Goal: Information Seeking & Learning: Learn about a topic

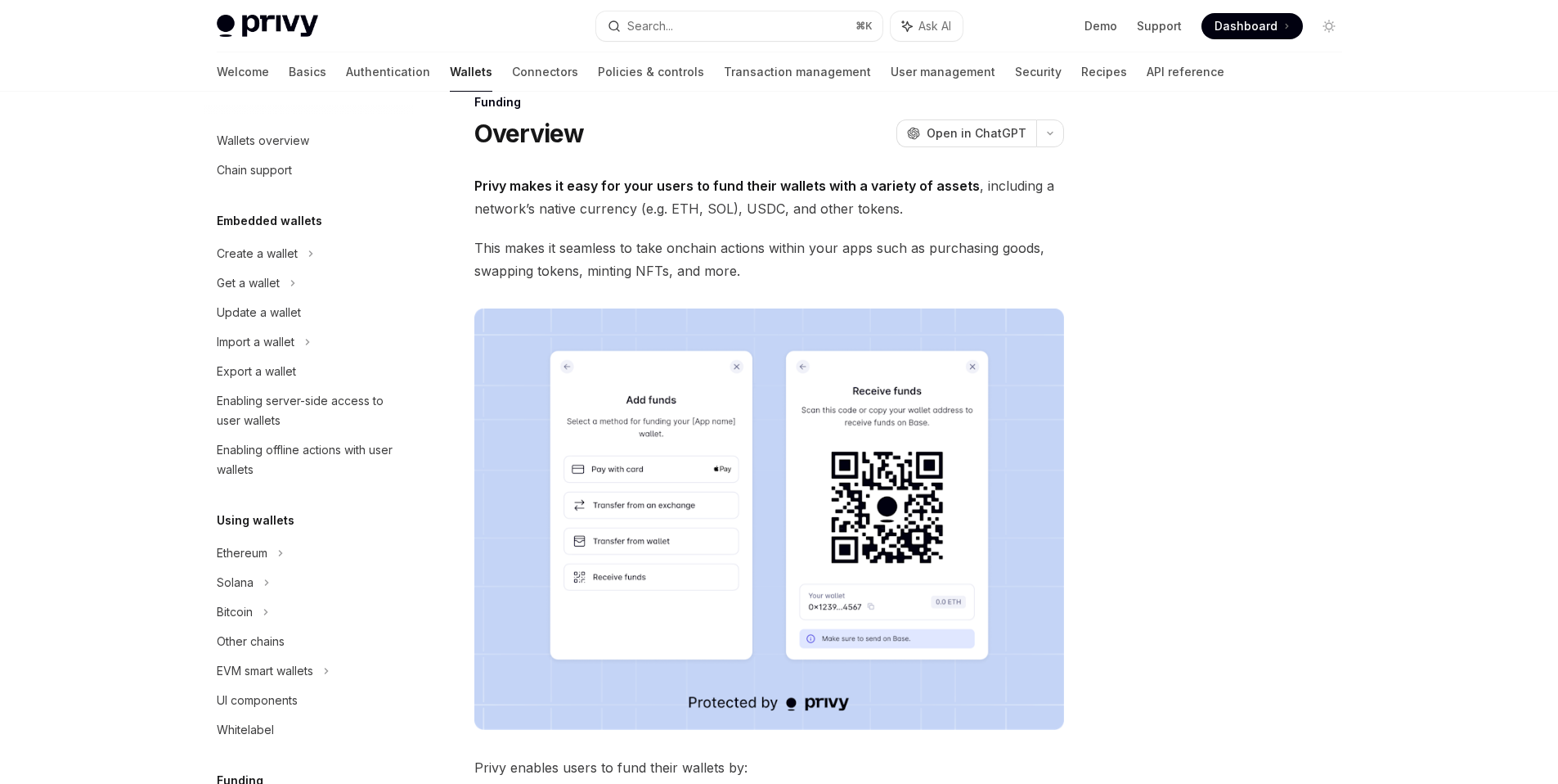
scroll to position [307, 0]
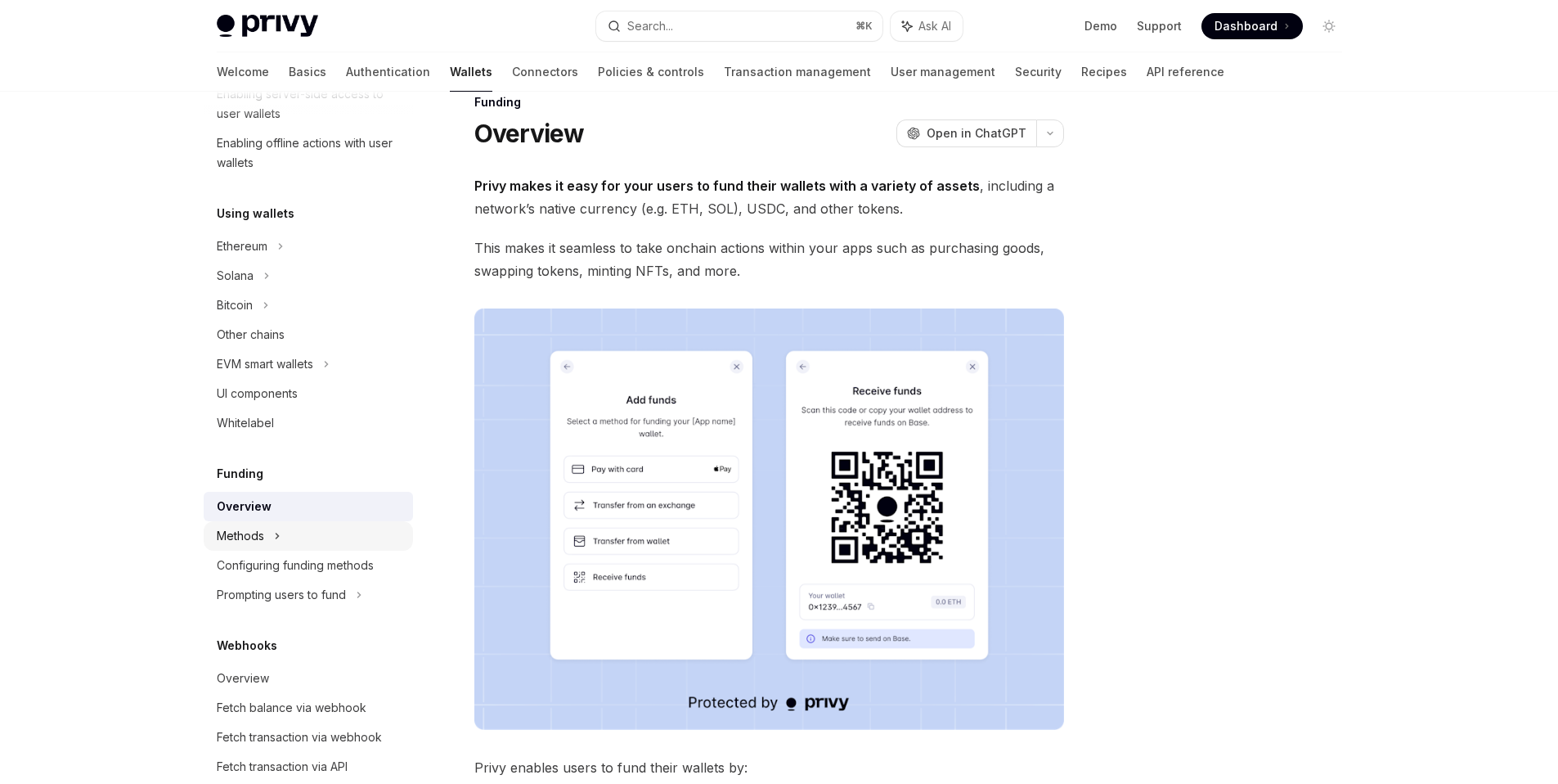
click at [288, 534] on div "Methods" at bounding box center [308, 536] width 209 height 29
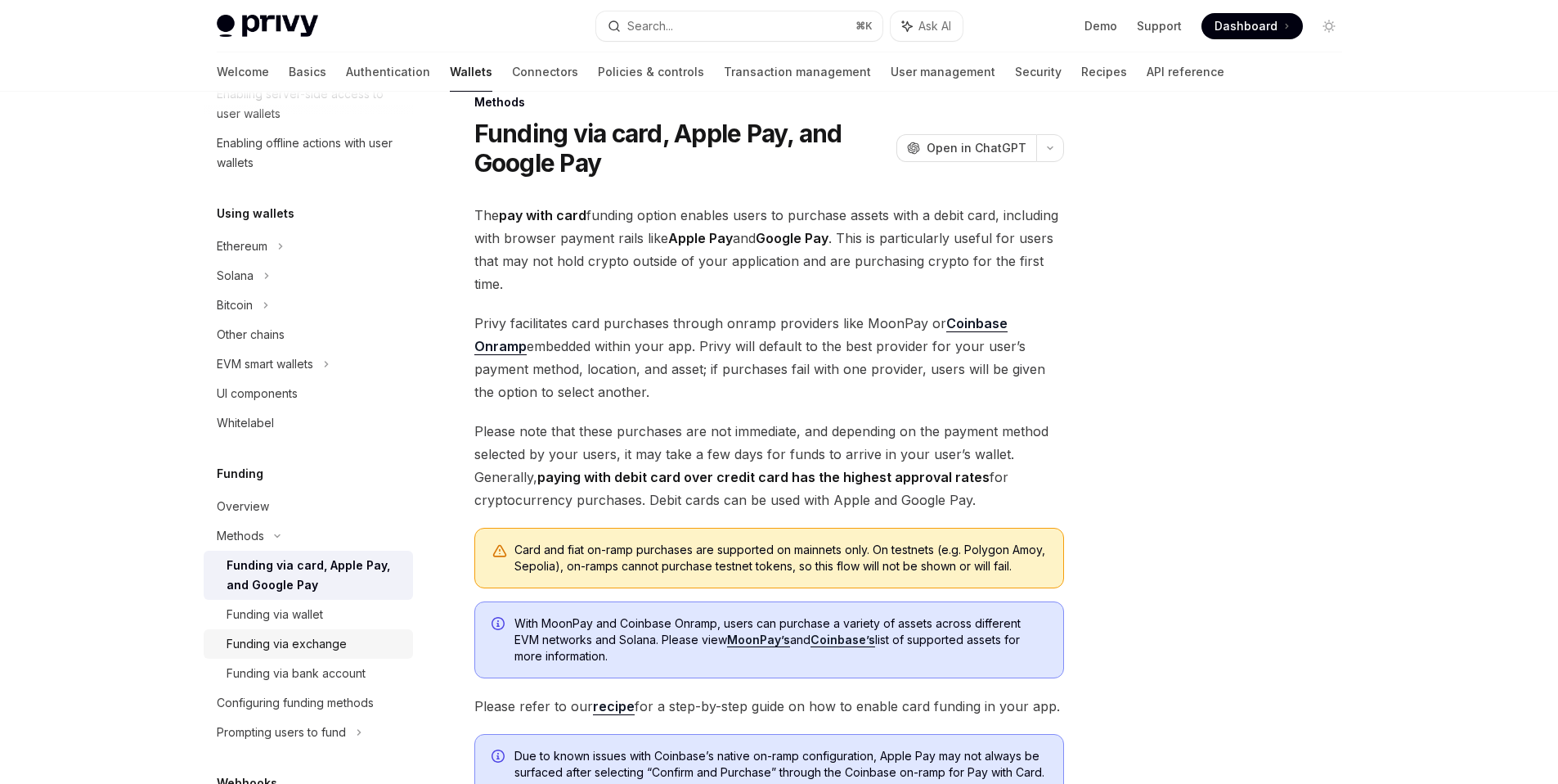
click at [356, 634] on div "Funding via exchange" at bounding box center [315, 643] width 177 height 19
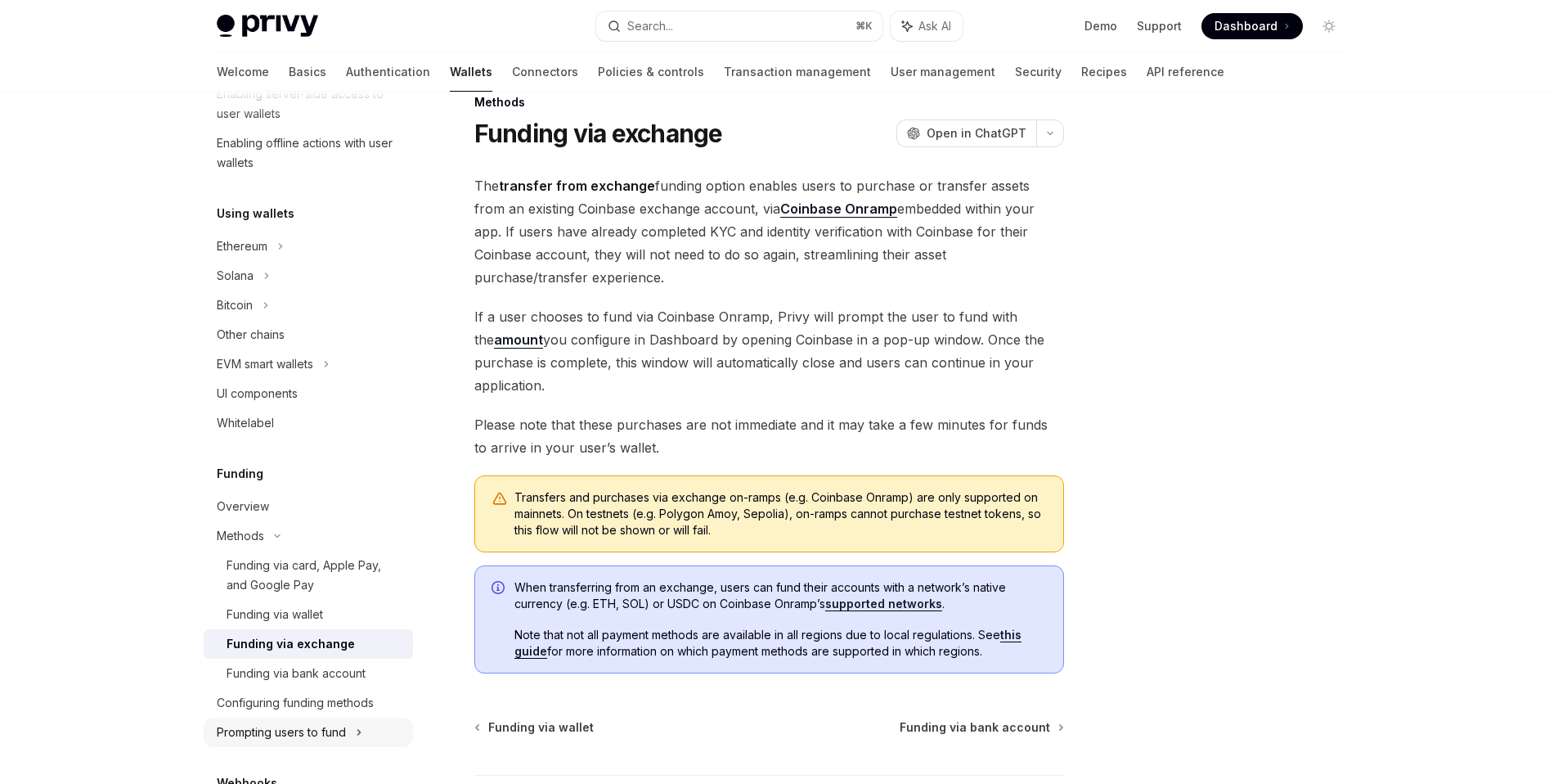
click at [335, 736] on div "Prompting users to fund" at bounding box center [281, 731] width 129 height 19
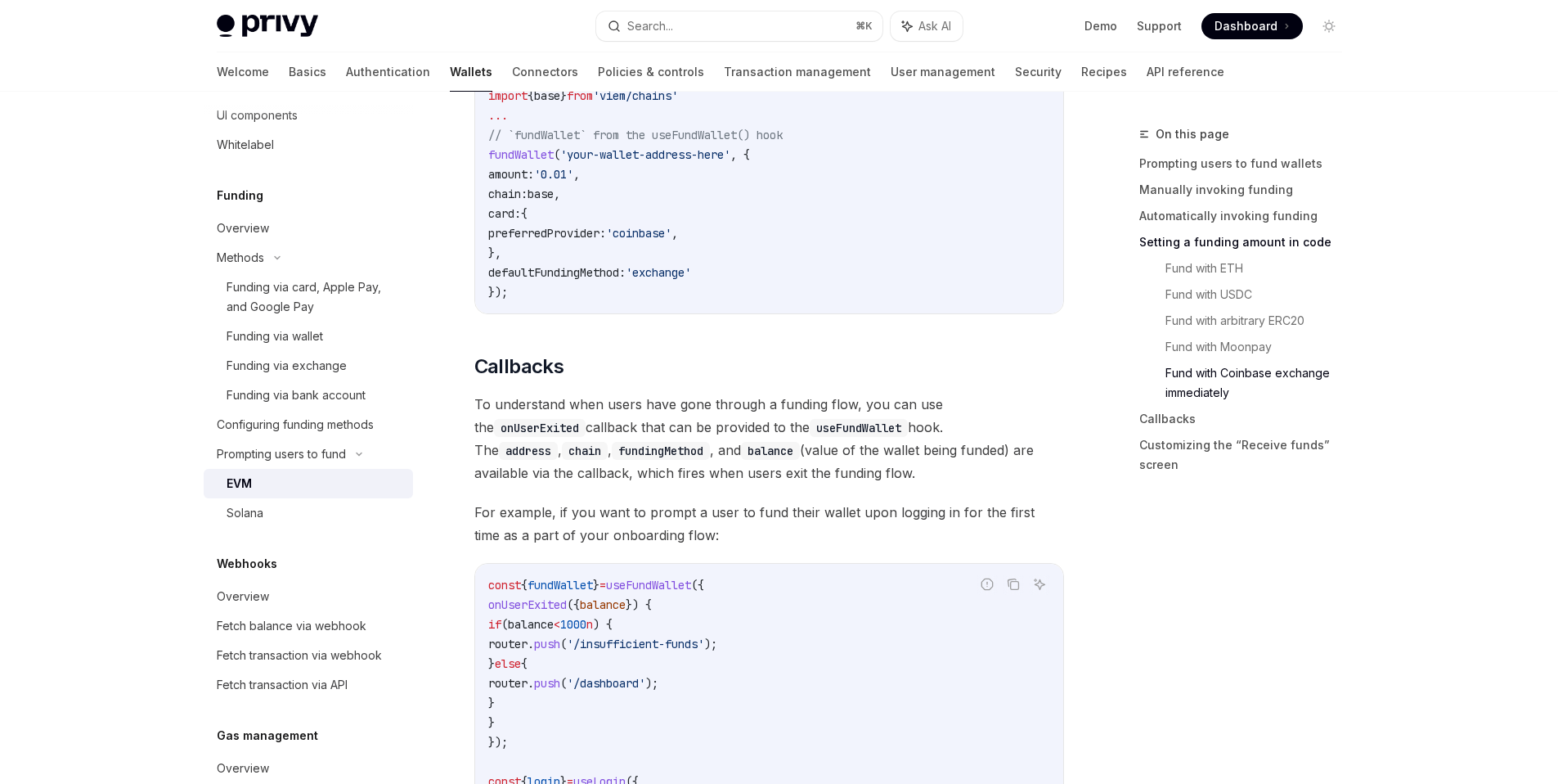
scroll to position [3505, 0]
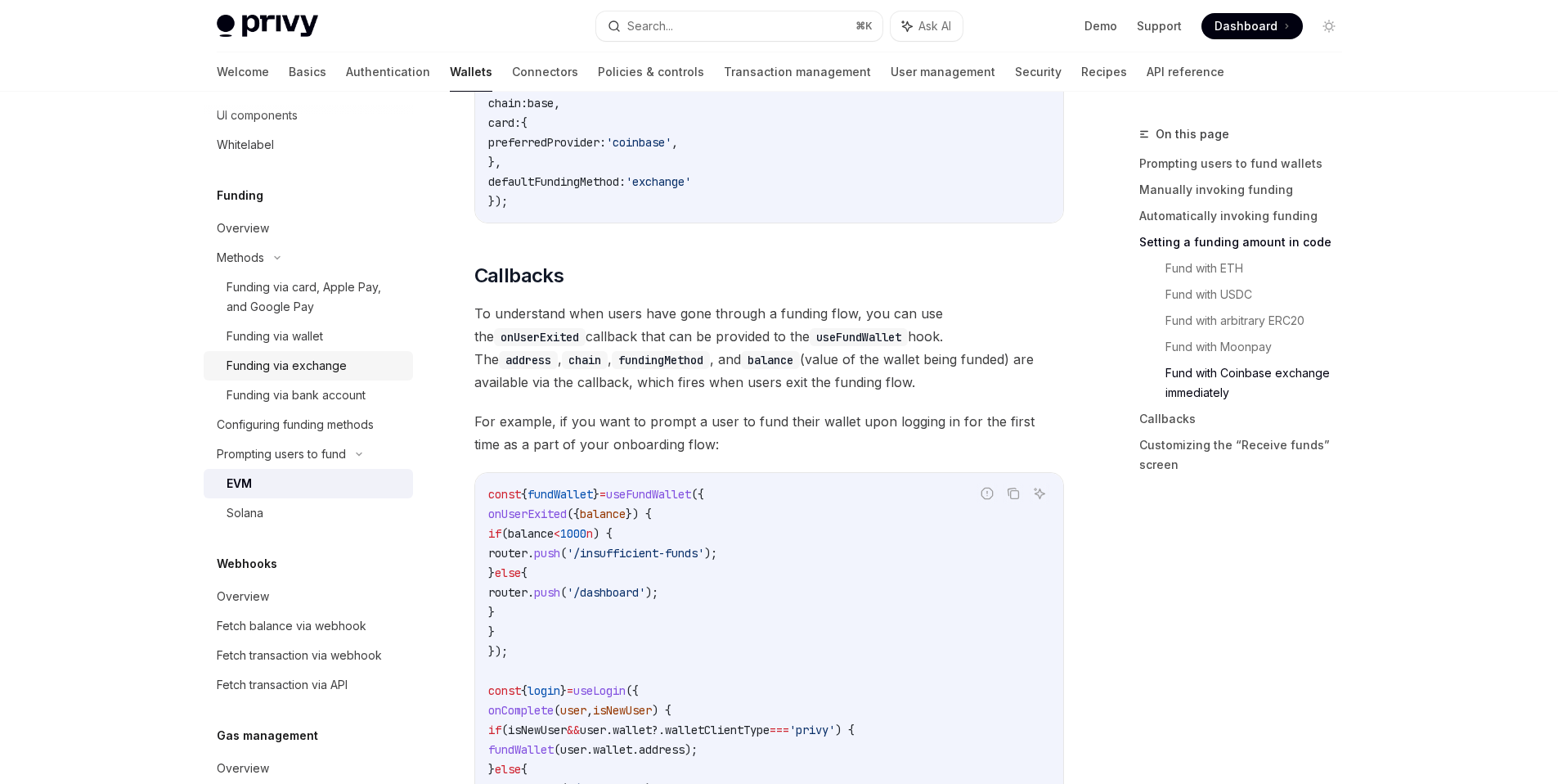
click at [346, 376] on link "Funding via exchange" at bounding box center [308, 366] width 209 height 29
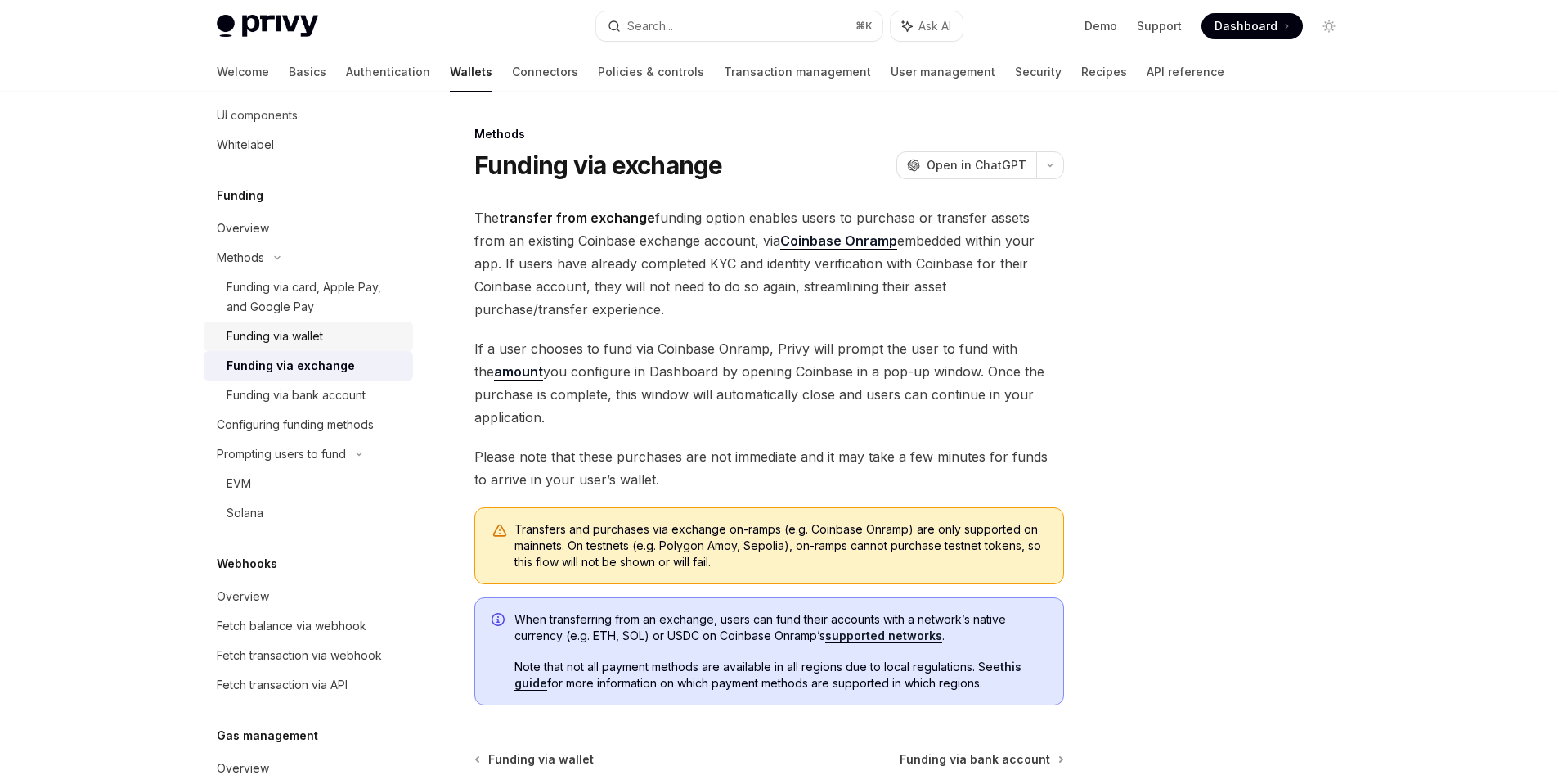
click at [333, 324] on link "Funding via wallet" at bounding box center [308, 336] width 209 height 29
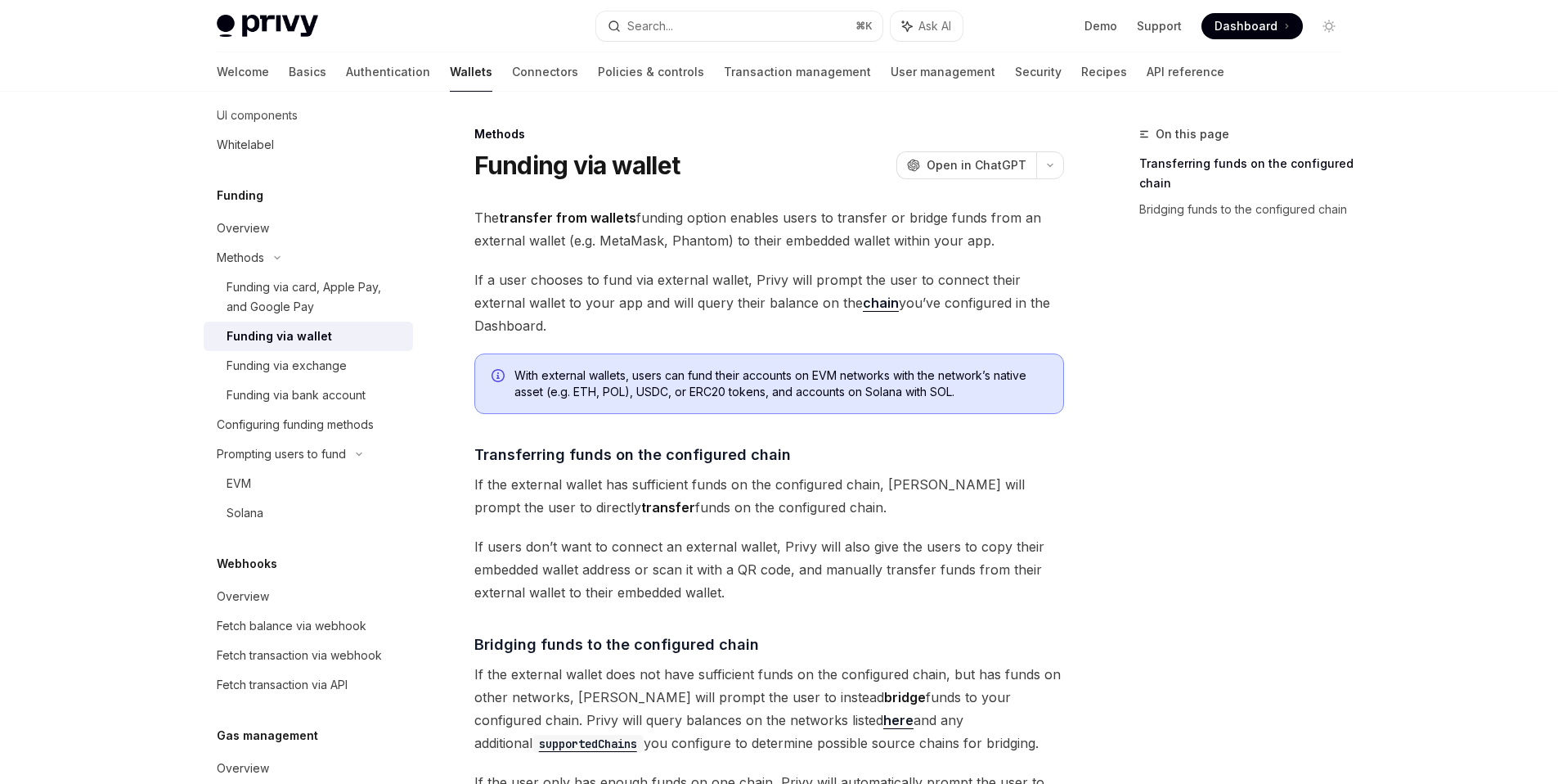
scroll to position [400, 0]
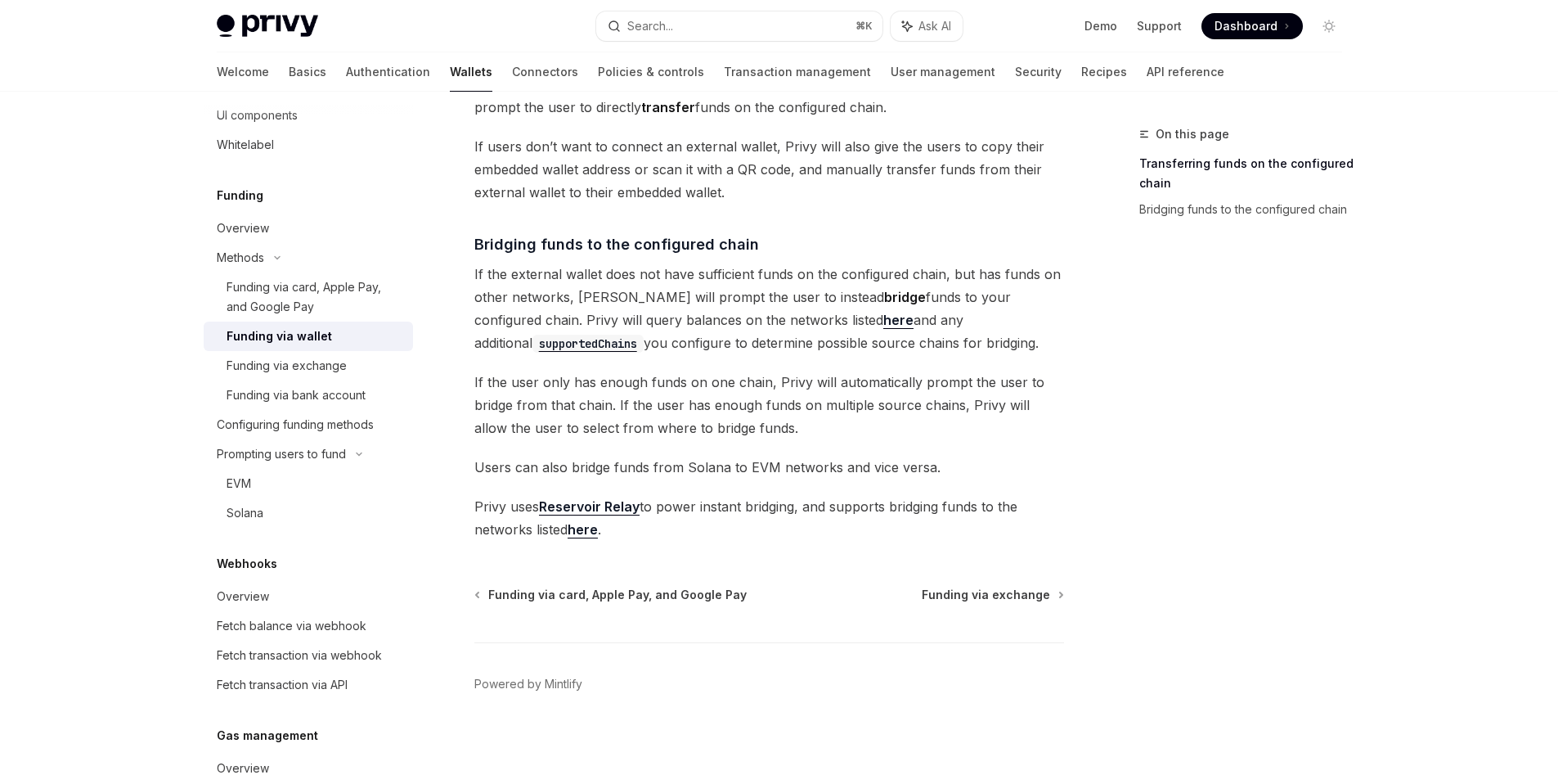
drag, startPoint x: 472, startPoint y: 320, endPoint x: 875, endPoint y: 333, distance: 403.2
click at [875, 333] on div "Methods Funding via wallet OpenAI Open in ChatGPT OpenAI Open in ChatGPT The tr…" at bounding box center [615, 254] width 903 height 1059
click at [889, 360] on div "The transfer from wallets funding option enables users to transfer or bridge fu…" at bounding box center [769, 173] width 590 height 734
click at [467, 318] on div "Methods Funding via wallet OpenAI Open in ChatGPT OpenAI Open in ChatGPT The tr…" at bounding box center [615, 254] width 903 height 1059
drag, startPoint x: 473, startPoint y: 320, endPoint x: 857, endPoint y: 342, distance: 384.6
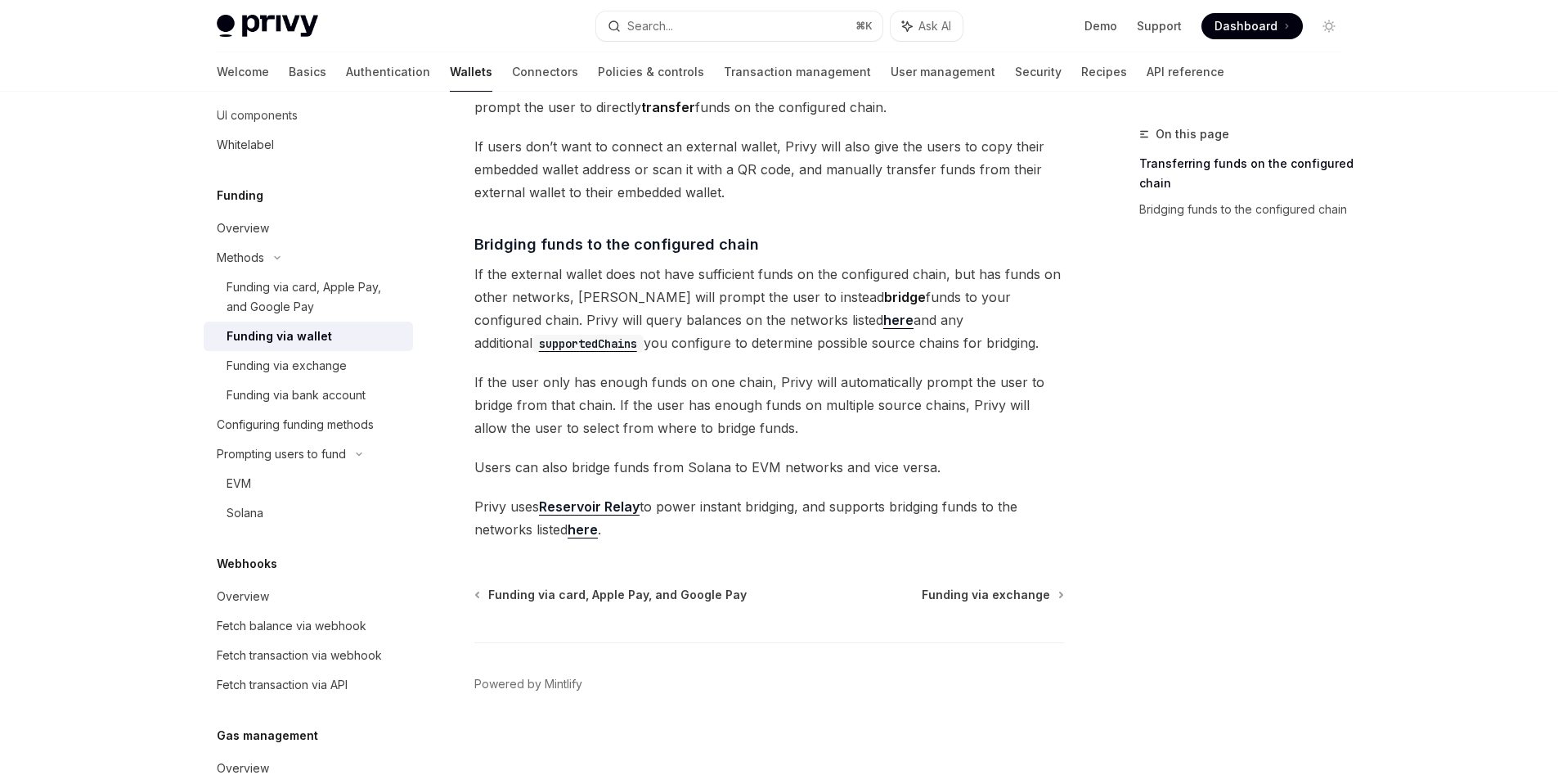
click at [857, 342] on span "If the external wallet does not have sufficient funds on the configured chain, …" at bounding box center [769, 308] width 590 height 91
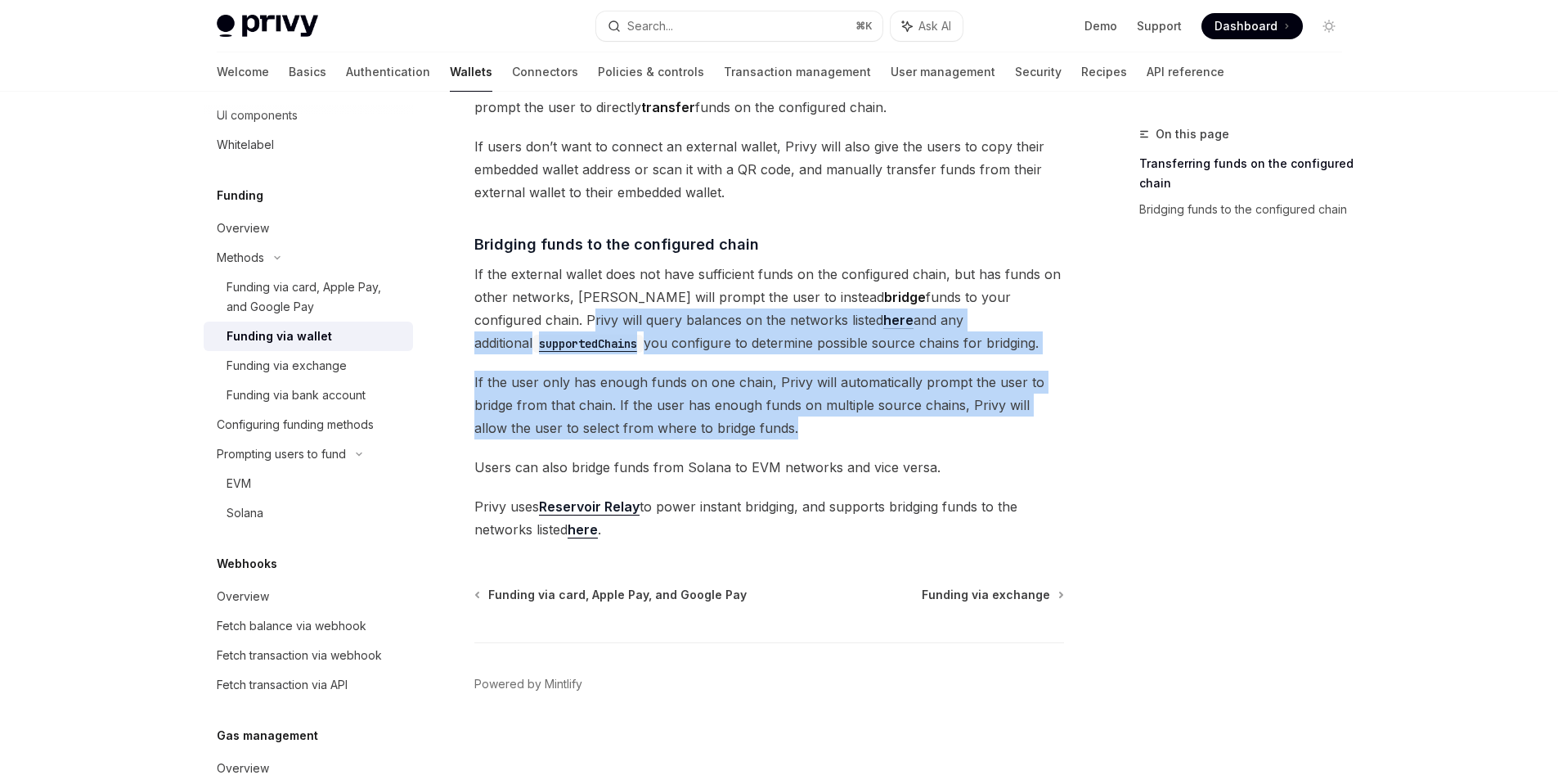
drag, startPoint x: 783, startPoint y: 427, endPoint x: 450, endPoint y: 317, distance: 350.7
click at [450, 317] on div "Methods Funding via wallet OpenAI Open in ChatGPT OpenAI Open in ChatGPT The tr…" at bounding box center [615, 254] width 903 height 1059
copy div "Privy will query balances on the networks listed here and any additional suppor…"
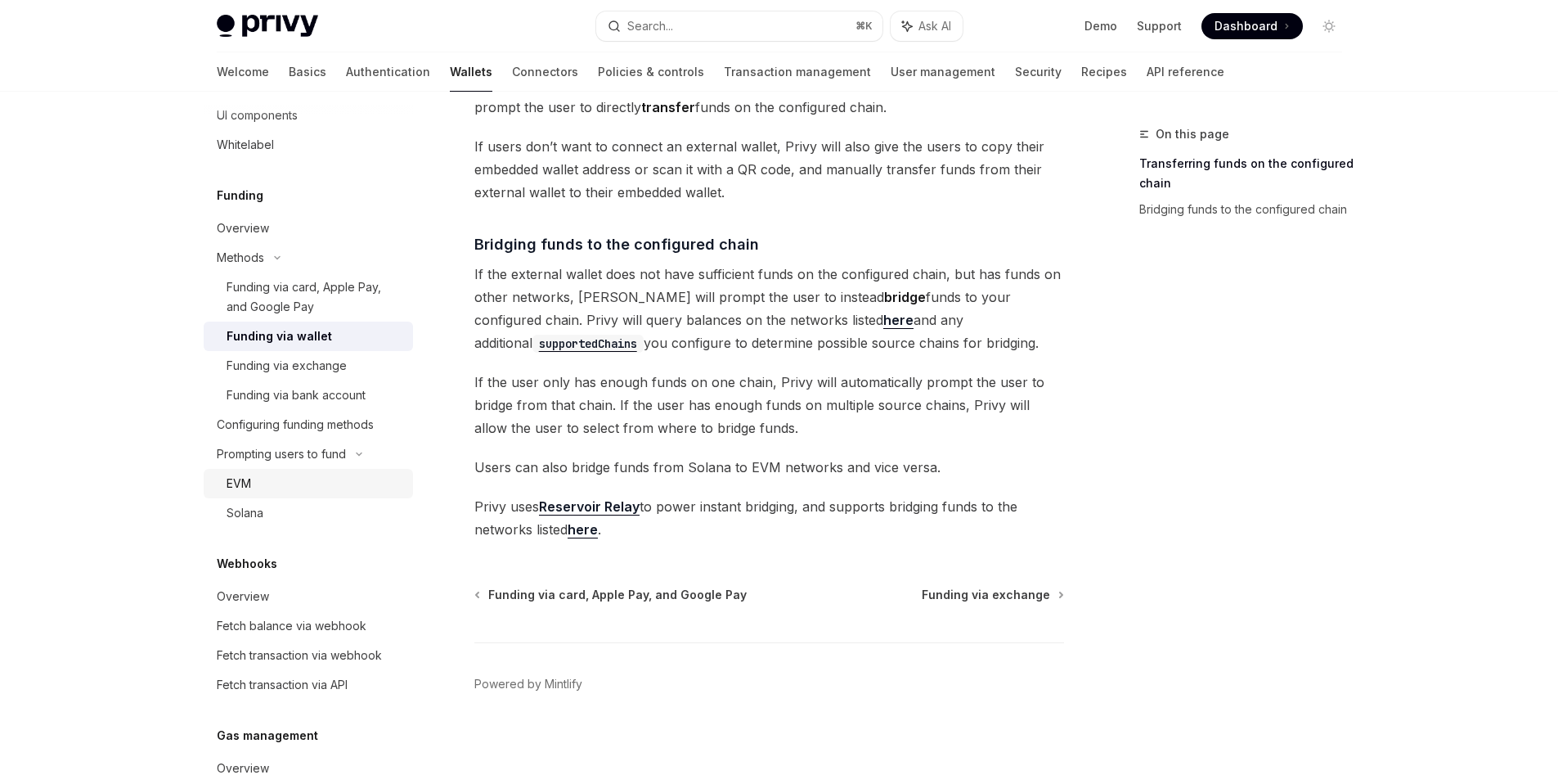
click at [298, 478] on div "EVM" at bounding box center [315, 483] width 177 height 19
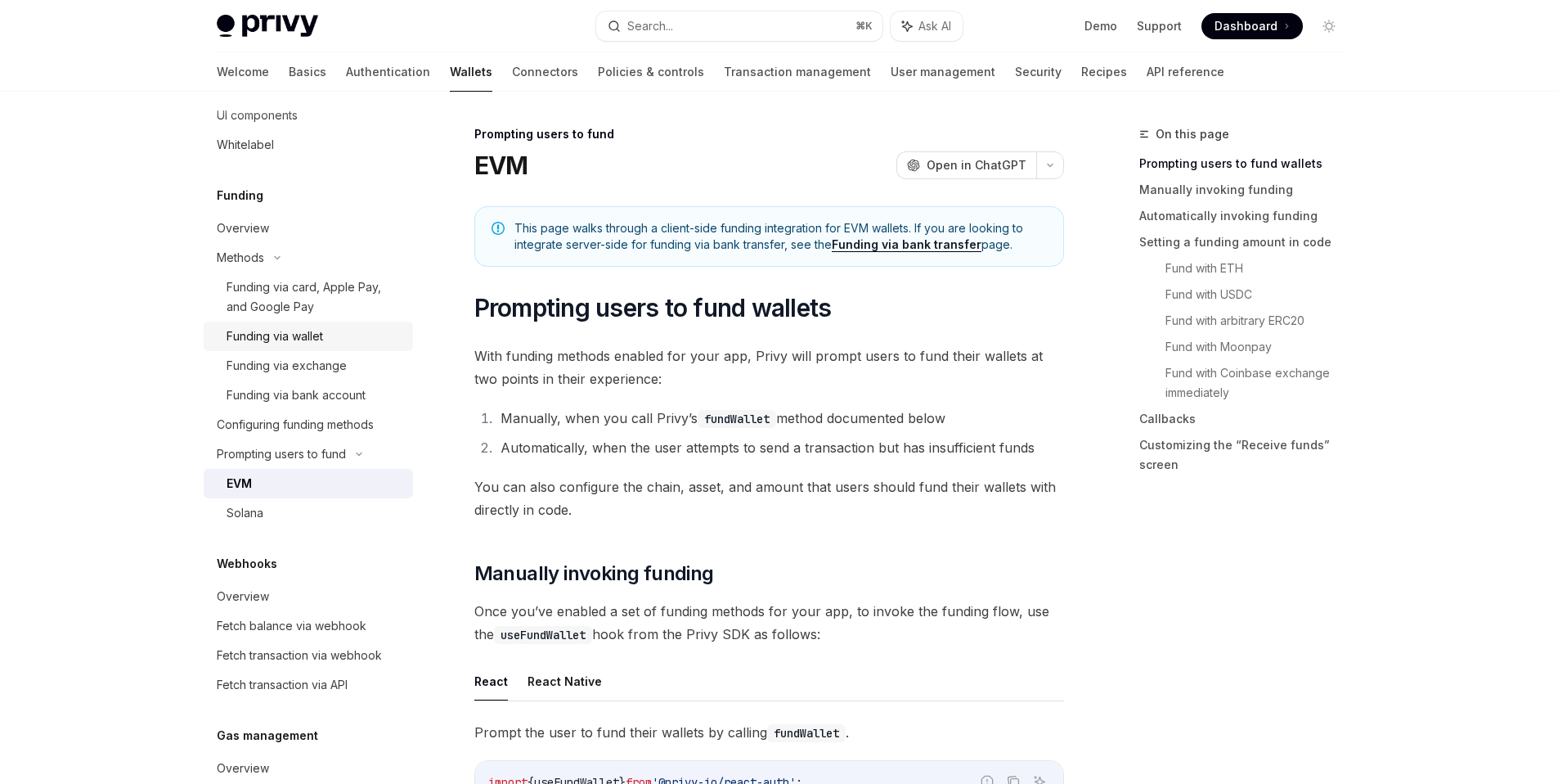
click at [313, 335] on div "Funding via wallet" at bounding box center [275, 335] width 97 height 19
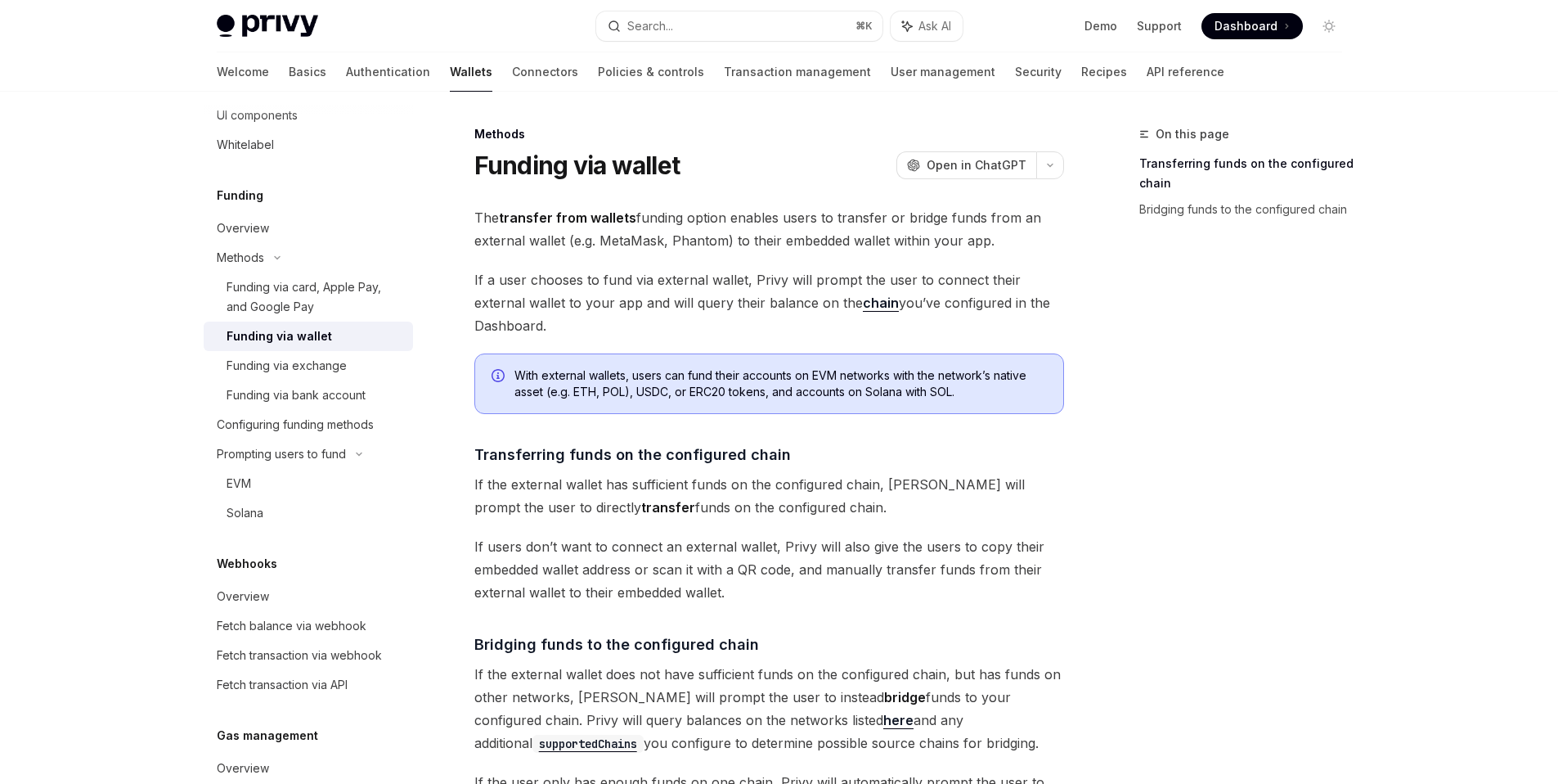
scroll to position [11, 0]
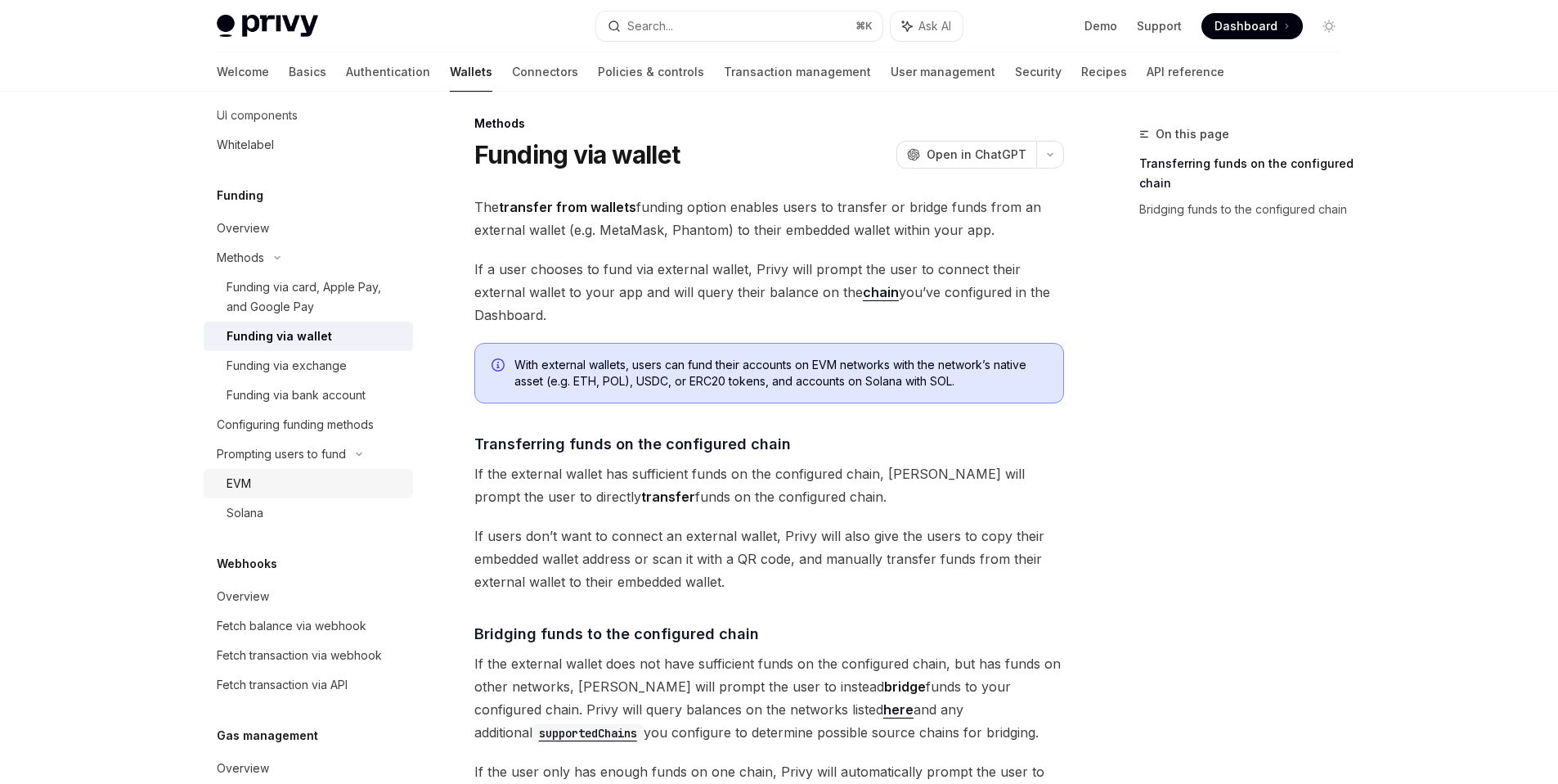
click at [272, 485] on div "EVM" at bounding box center [315, 483] width 177 height 19
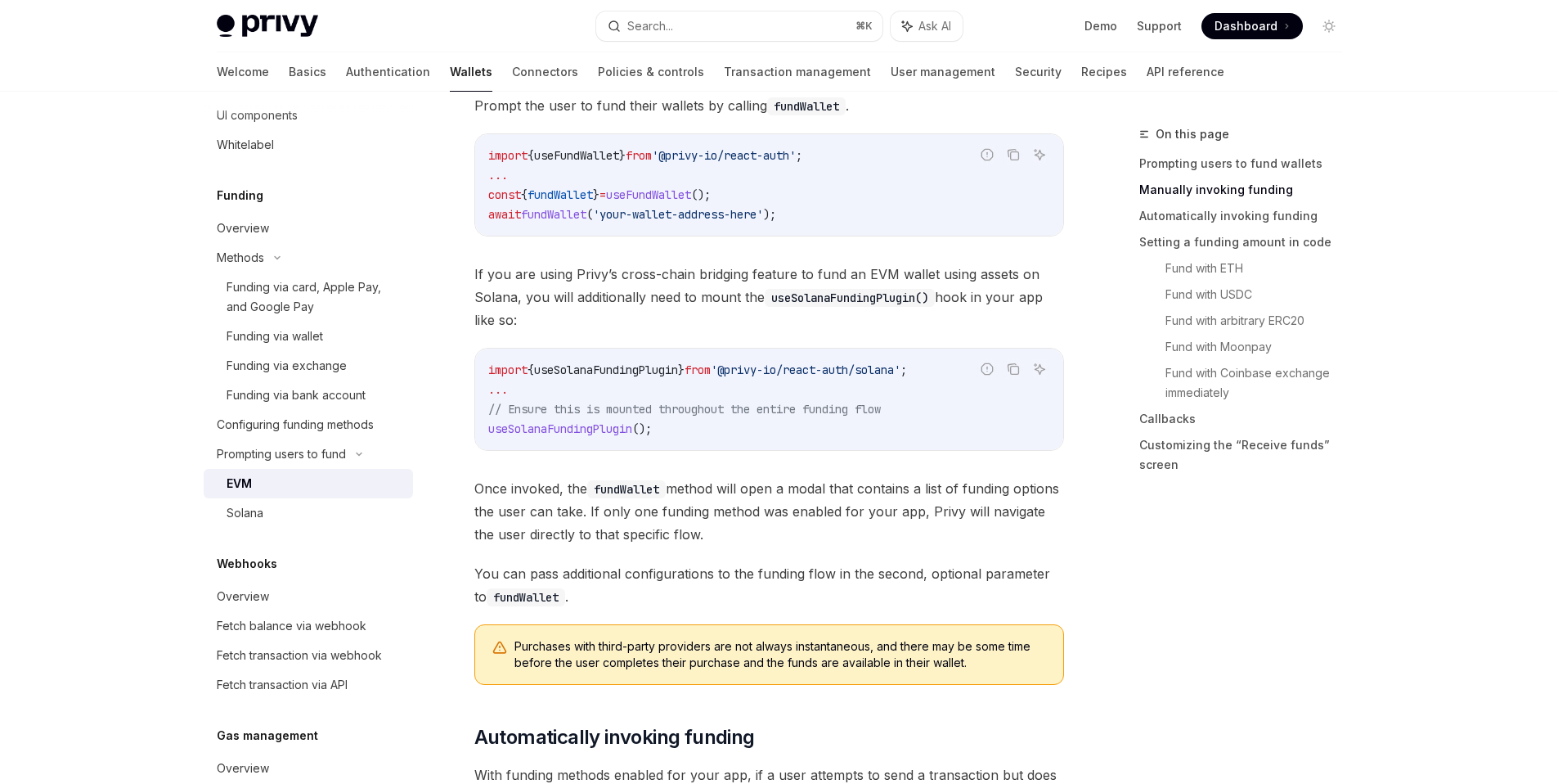
scroll to position [563, 0]
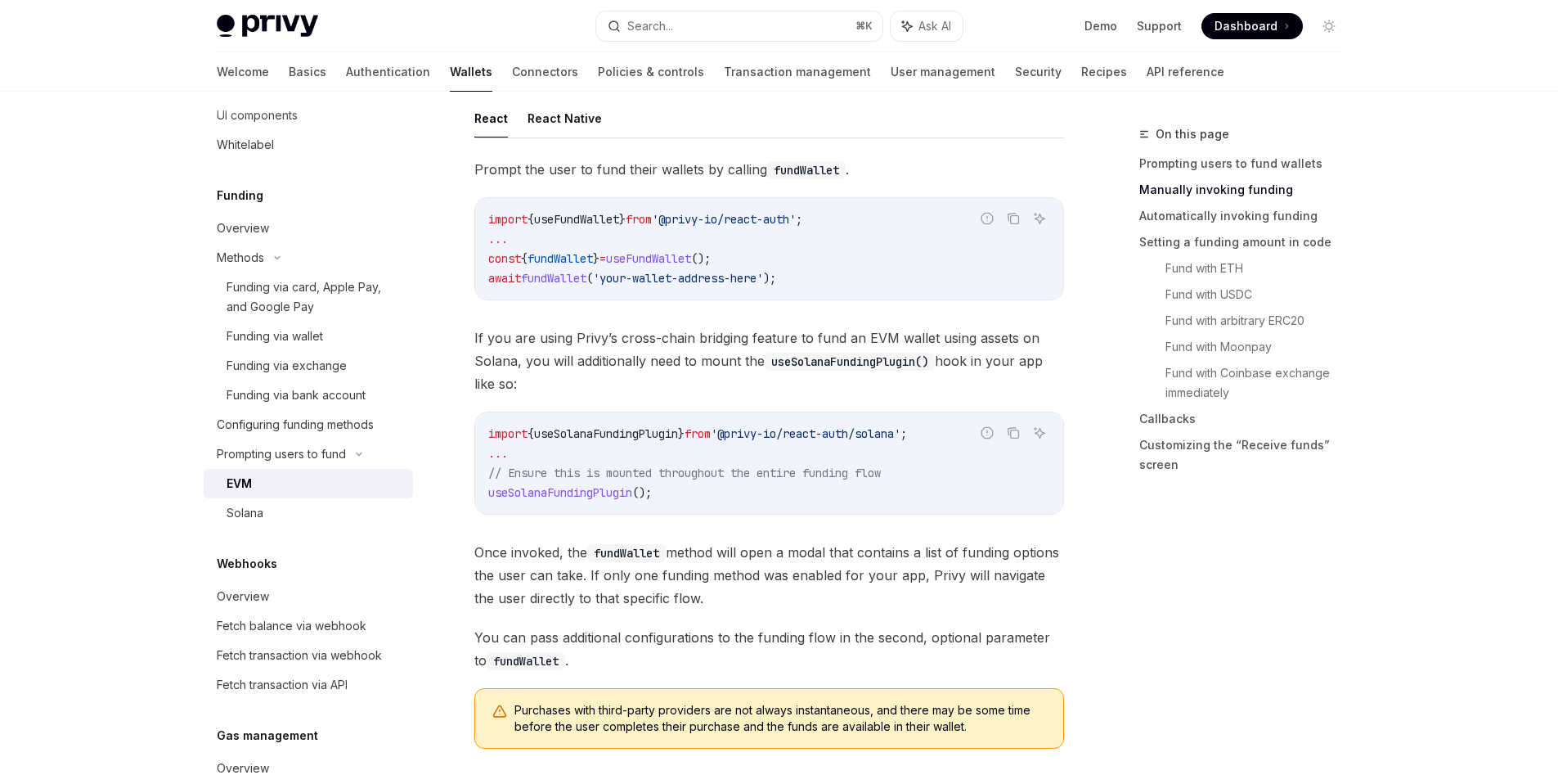
type textarea "*"
